Goal: Check status

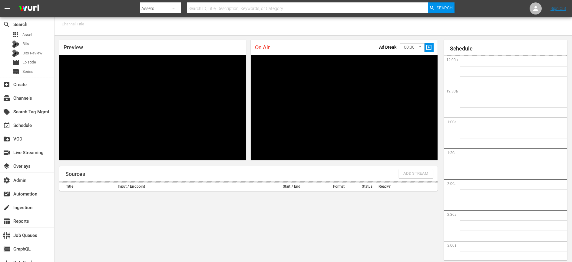
type input "MSG SportsZone - Roku Feed (1582)"
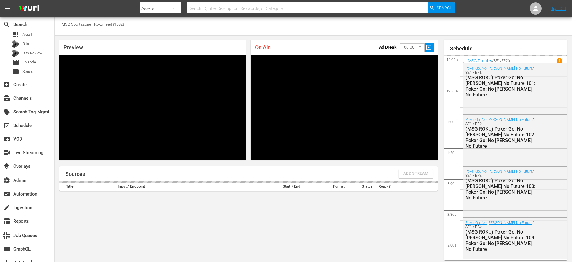
scroll to position [26, 0]
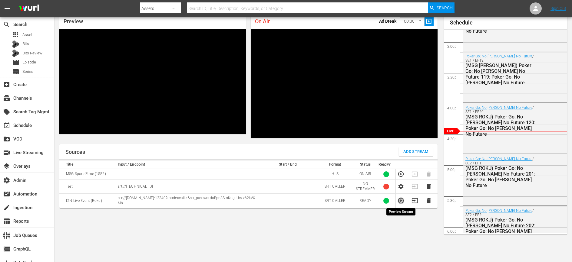
click at [400, 201] on icon "button" at bounding box center [400, 200] width 5 height 5
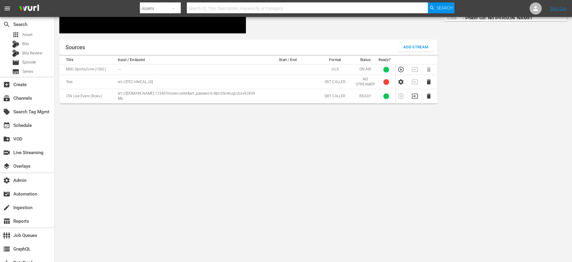
scroll to position [146, 0]
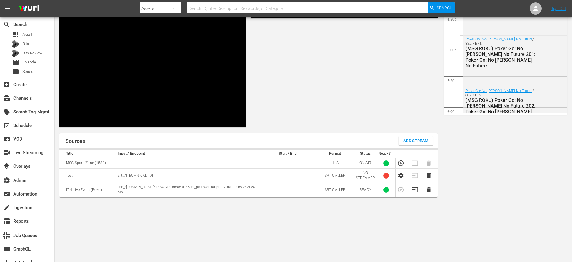
click at [135, 192] on p "srt://[DOMAIN_NAME]:12340?mode=caller&srt_password=Bpn3SIoKugLUcxv62kVXMb" at bounding box center [188, 190] width 140 height 10
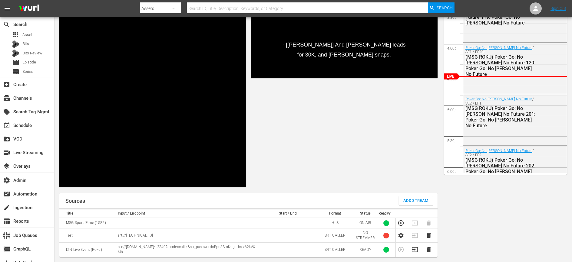
scroll to position [114, 0]
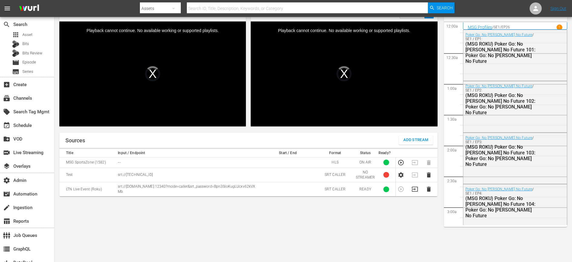
scroll to position [994, 0]
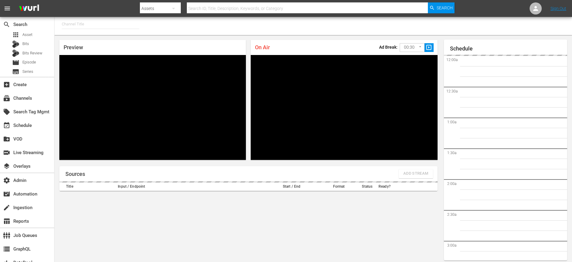
type input "MSG SportsZone - Roku Feed (1582)"
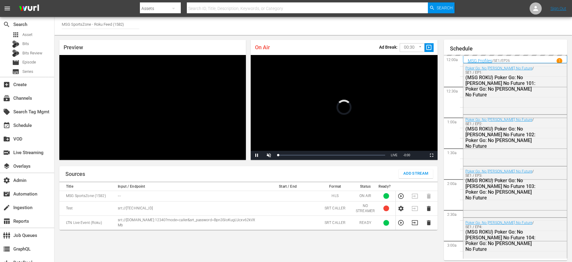
scroll to position [26, 0]
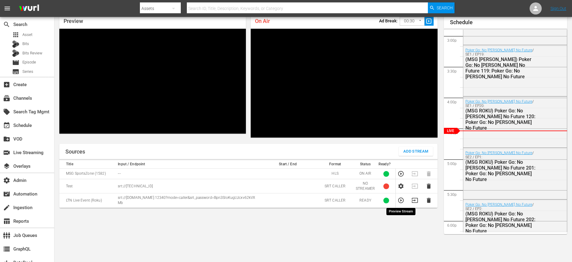
click at [402, 201] on icon "button" at bounding box center [400, 200] width 7 height 7
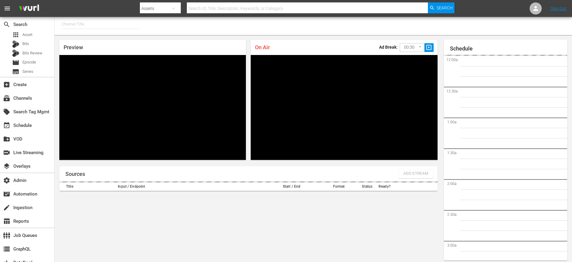
type input "MSG SportsZone - Roku Feed (1582)"
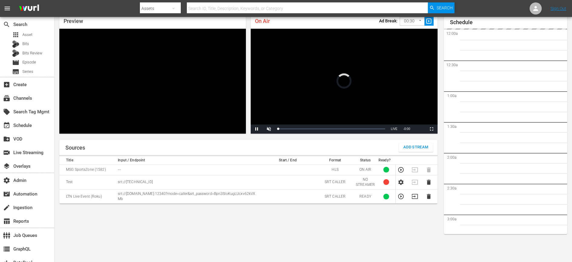
scroll to position [920, 0]
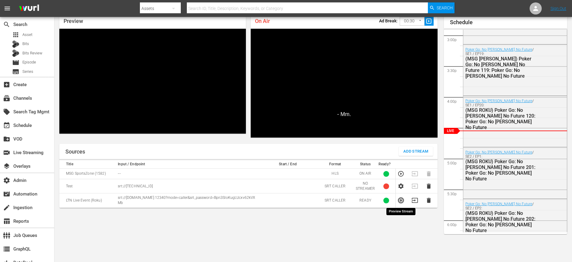
click at [399, 201] on icon "button" at bounding box center [400, 200] width 7 height 7
